Goal: Transaction & Acquisition: Purchase product/service

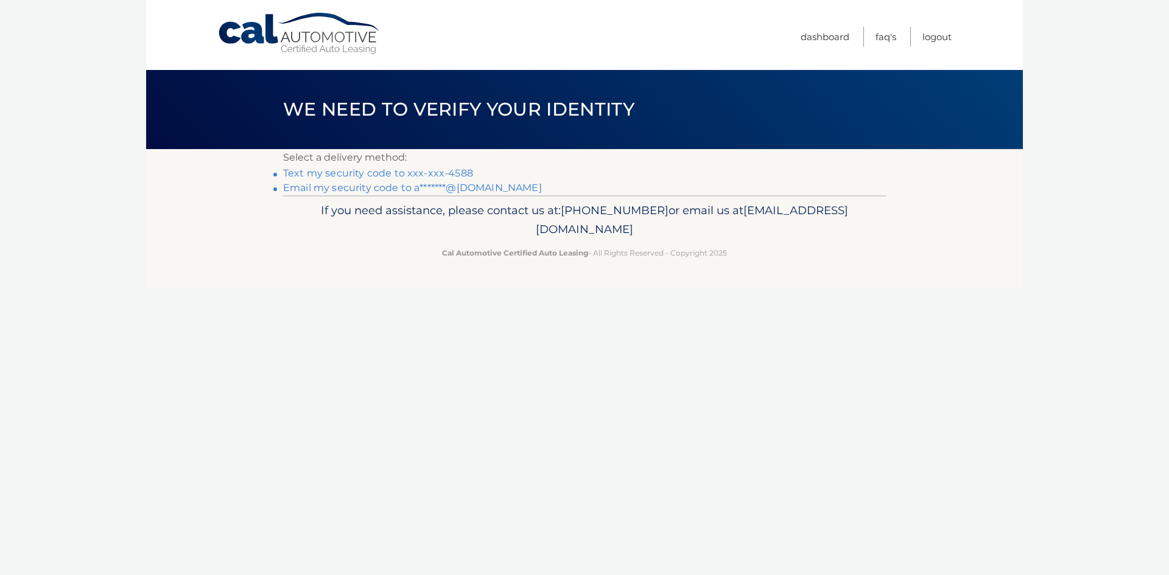
click at [439, 173] on link "Text my security code to xxx-xxx-4588" at bounding box center [378, 173] width 190 height 12
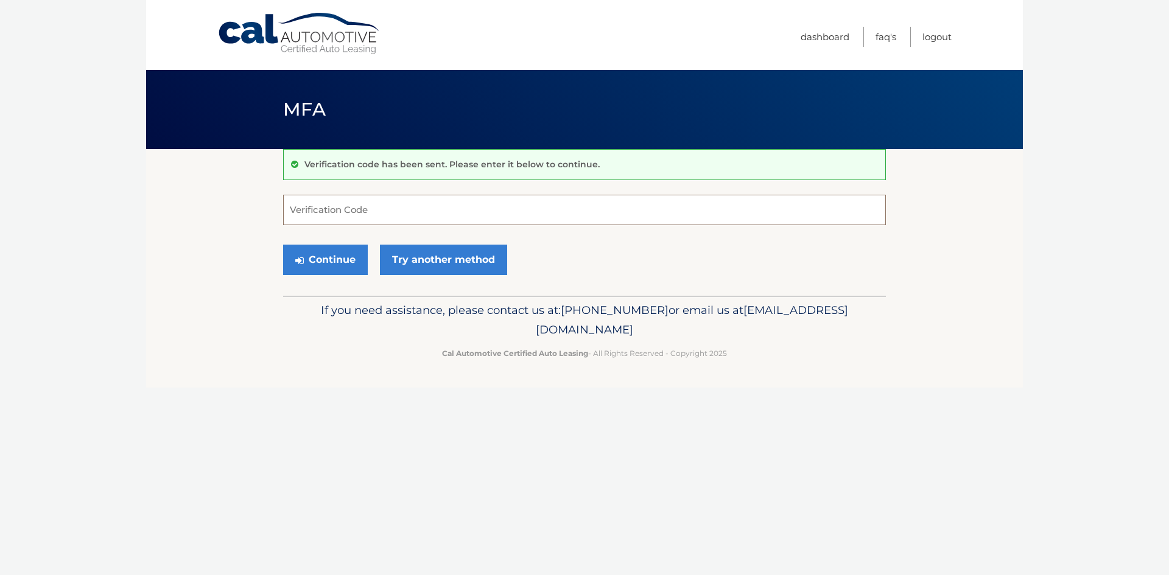
click at [417, 214] on input "Verification Code" at bounding box center [584, 210] width 603 height 30
type input "433309"
click at [339, 256] on button "Continue" at bounding box center [325, 260] width 85 height 30
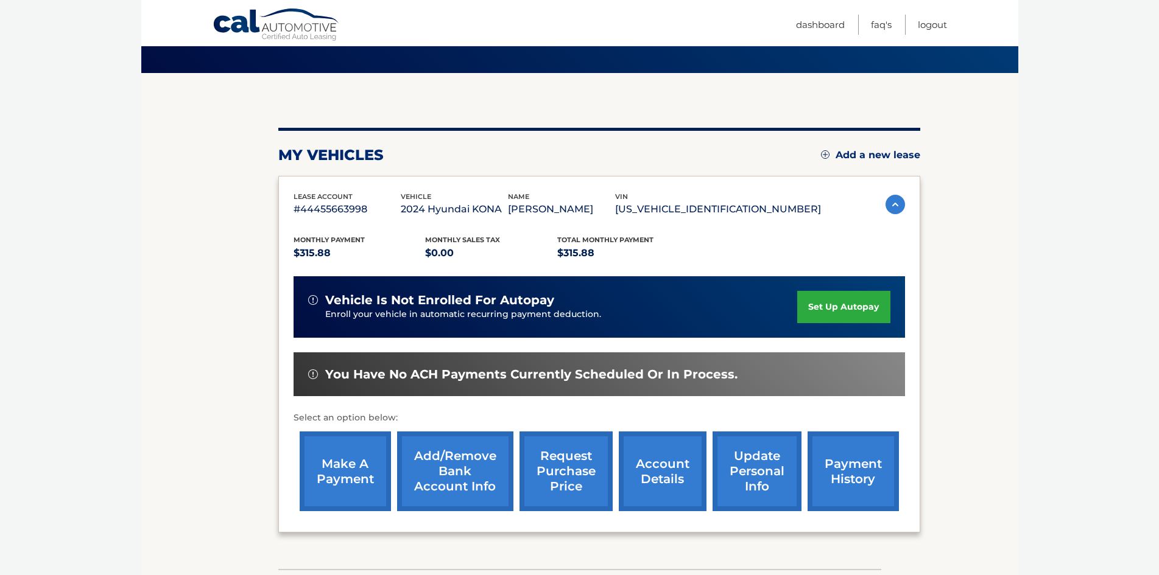
scroll to position [163, 0]
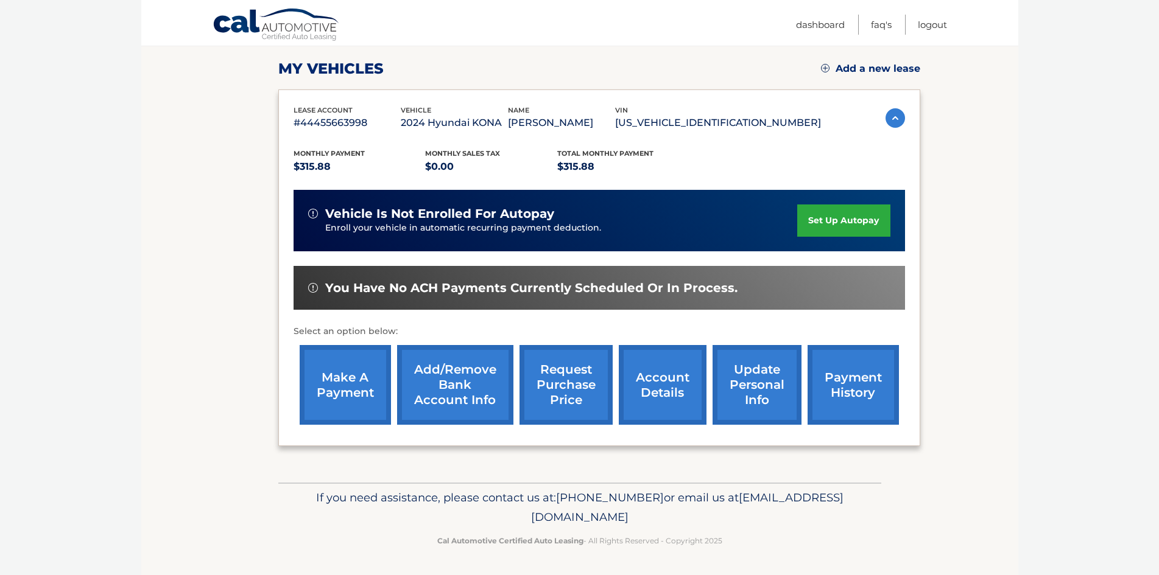
click at [347, 383] on link "make a payment" at bounding box center [345, 385] width 91 height 80
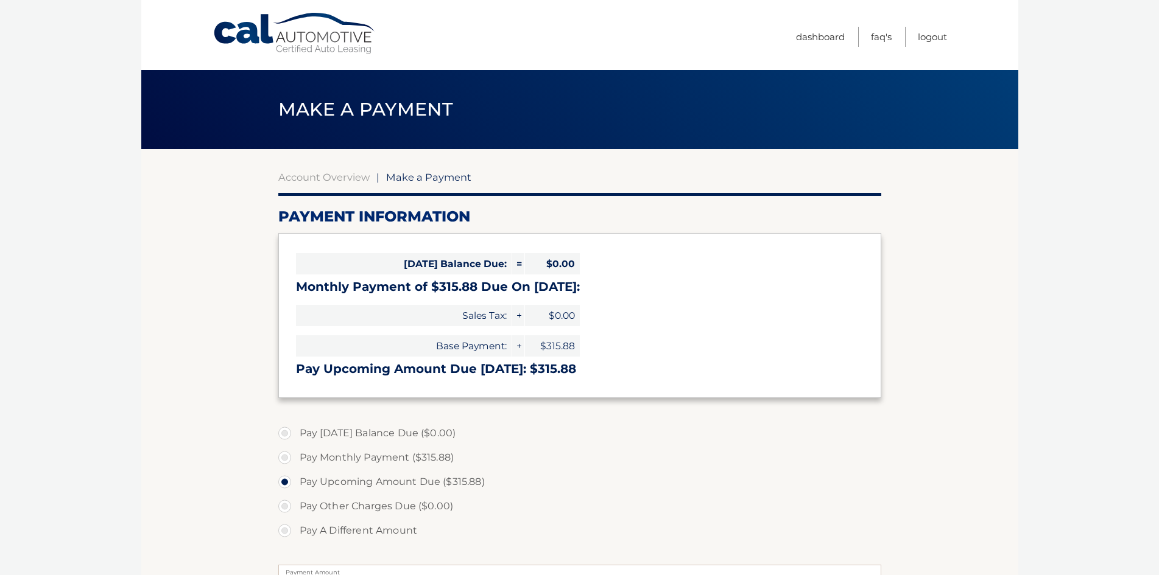
select select "NGI1OWNjYzQtYmVmZC00YzI4LThlMDYtYjA4Y2RkZjg4Njlk"
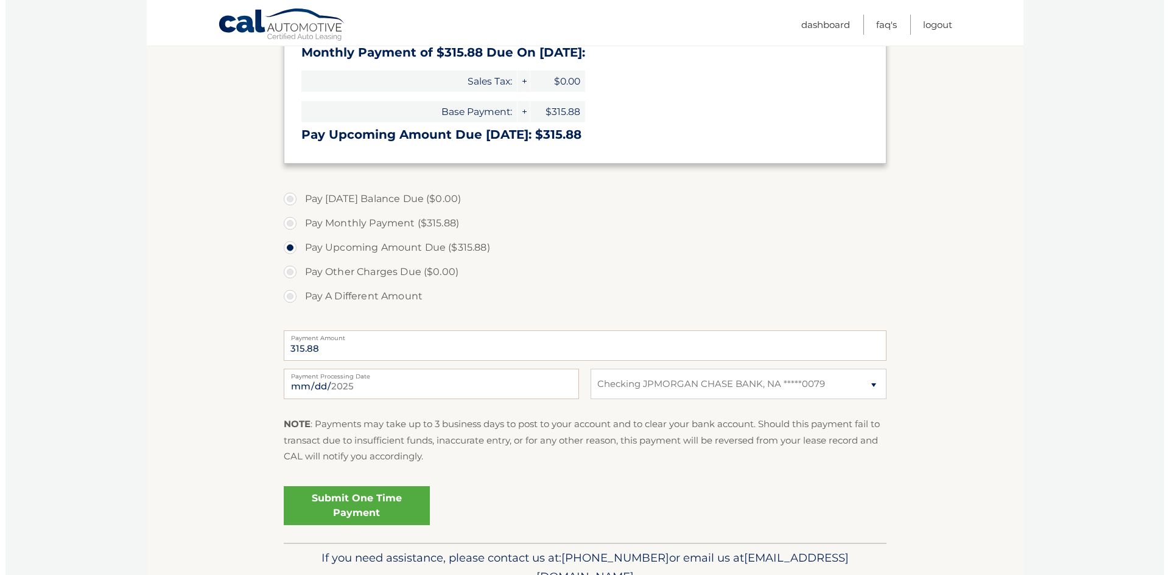
scroll to position [295, 0]
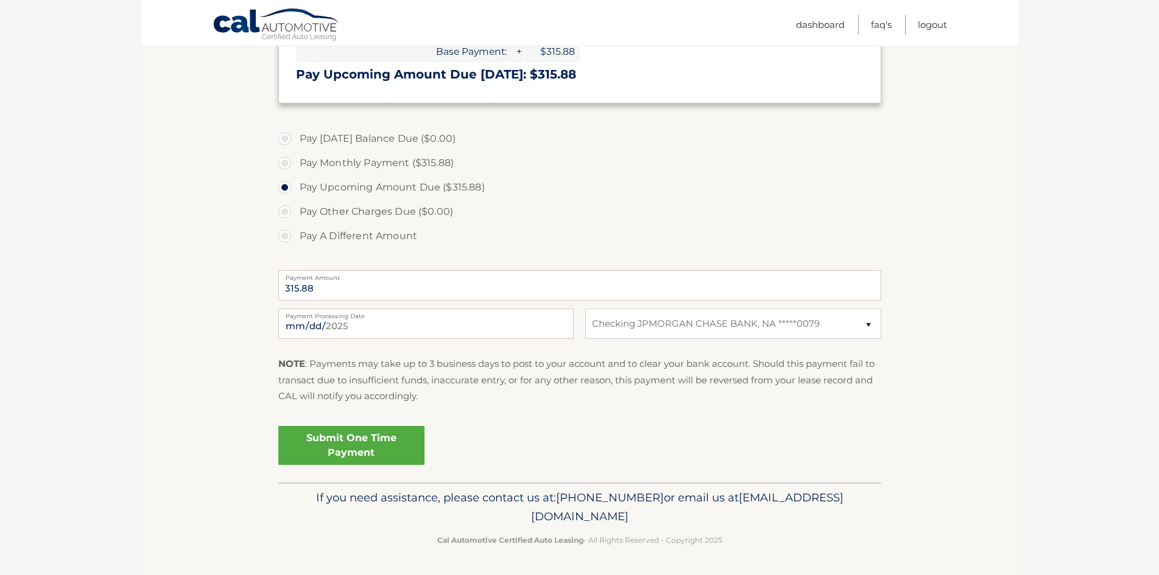
click at [373, 448] on link "Submit One Time Payment" at bounding box center [351, 445] width 146 height 39
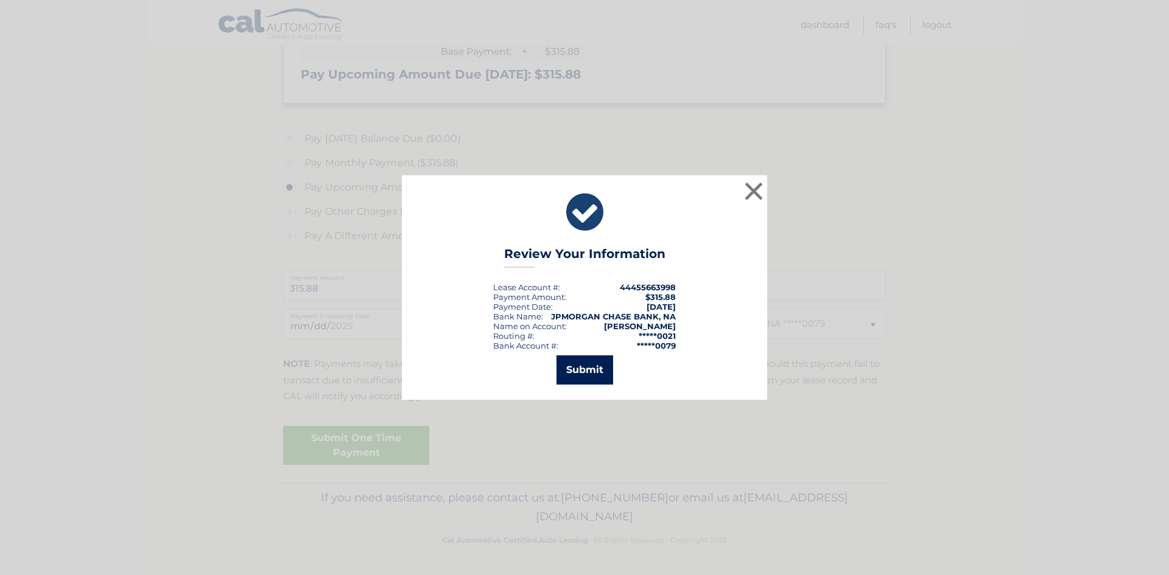
click at [600, 370] on button "Submit" at bounding box center [585, 370] width 57 height 29
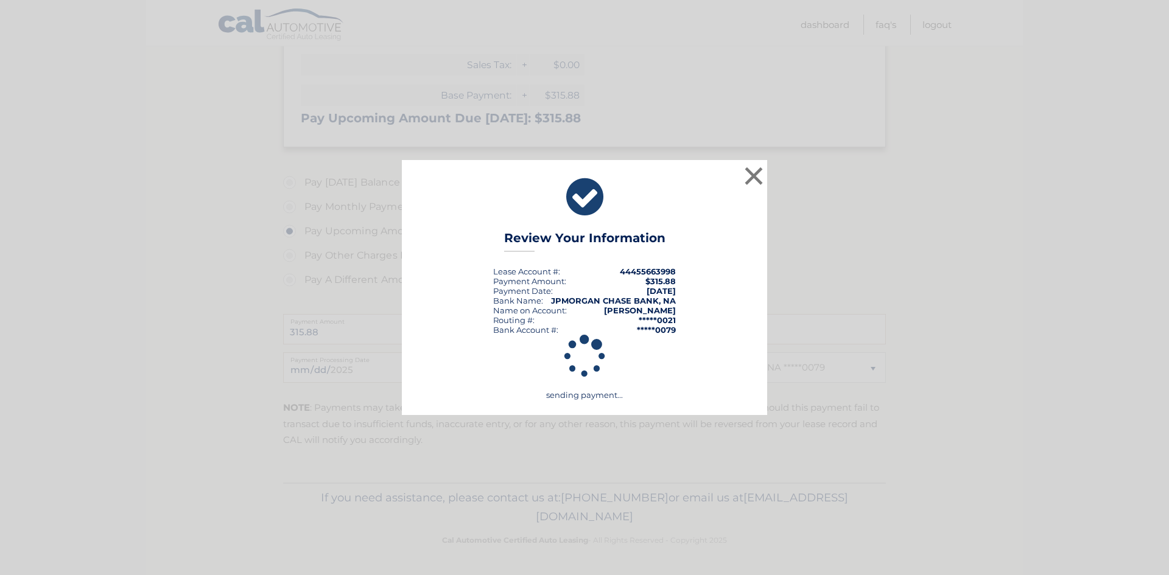
scroll to position [251, 0]
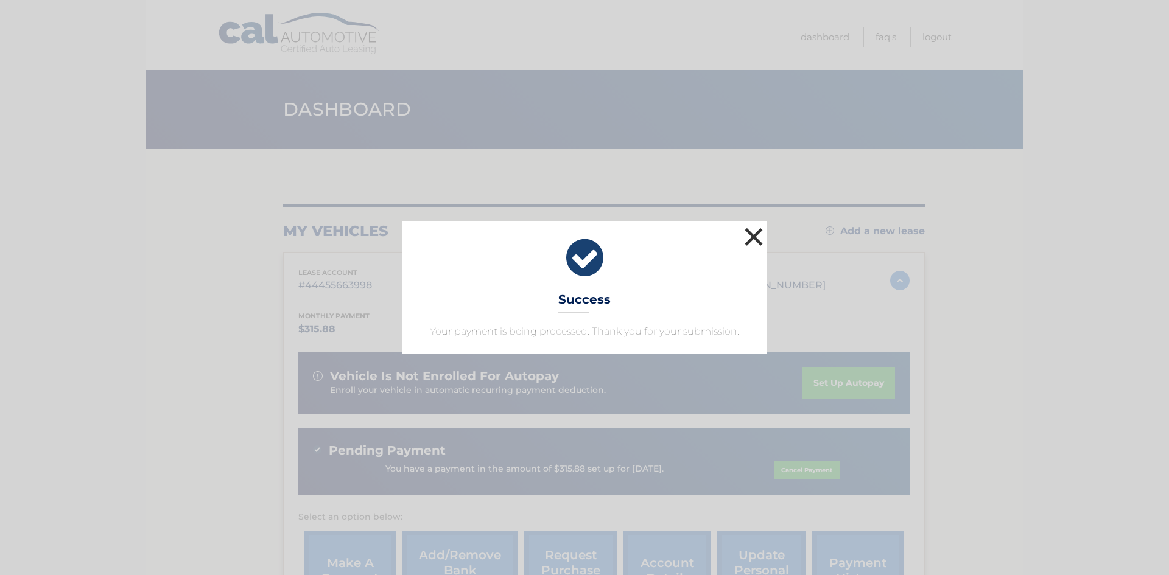
click at [754, 239] on button "×" at bounding box center [754, 237] width 24 height 24
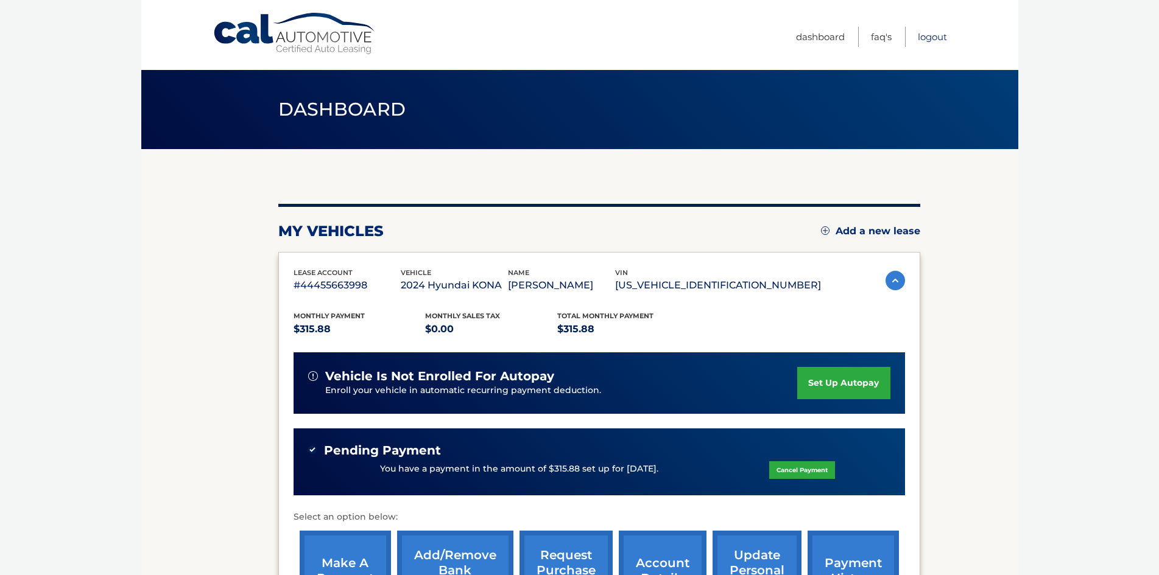
click at [930, 41] on link "Logout" at bounding box center [932, 37] width 29 height 20
